Goal: Task Accomplishment & Management: Check status

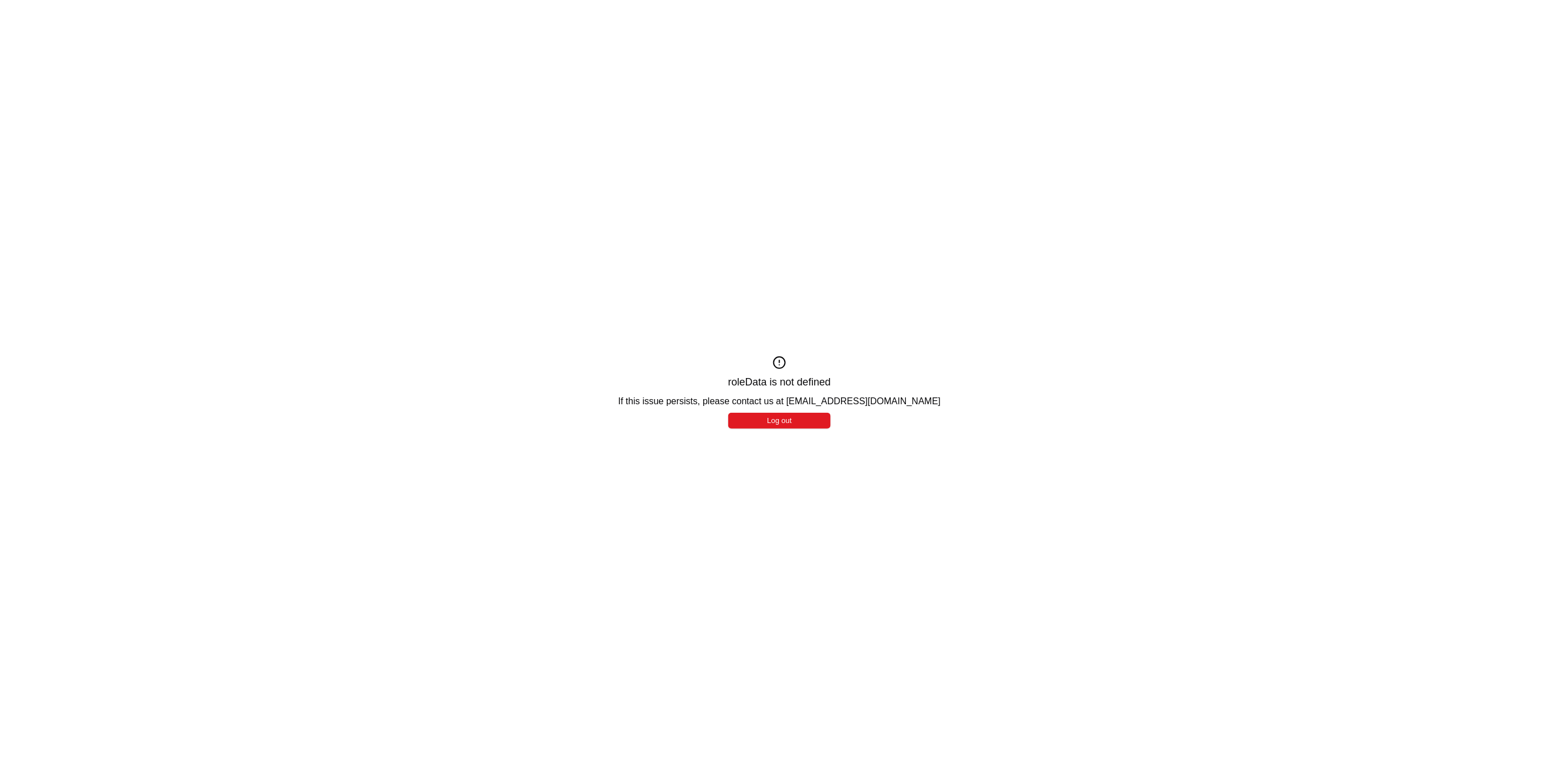
click at [927, 353] on div "roleData is not defined If this issue persists, please contact us at [EMAIL_ADD…" at bounding box center [780, 392] width 1559 height 784
